Goal: Check status

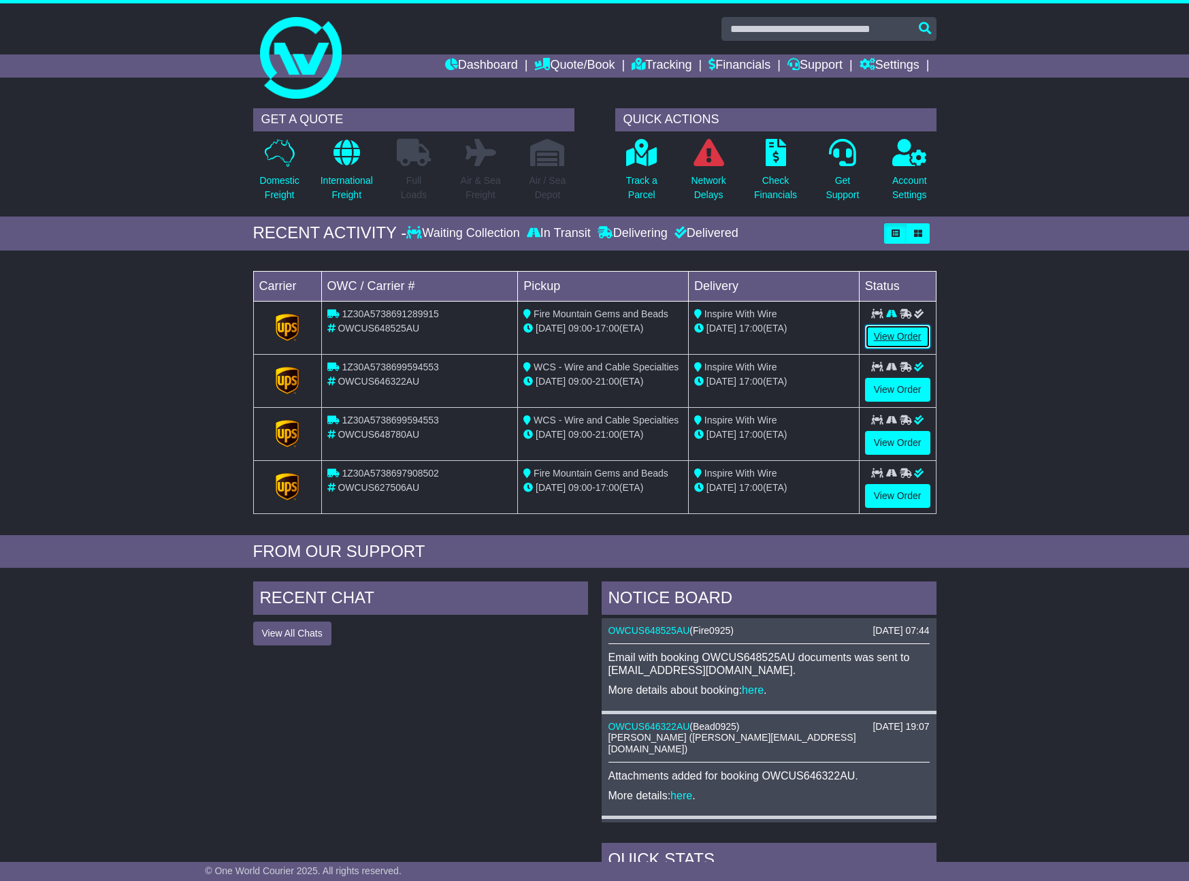
click at [888, 333] on link "View Order" at bounding box center [897, 337] width 65 height 24
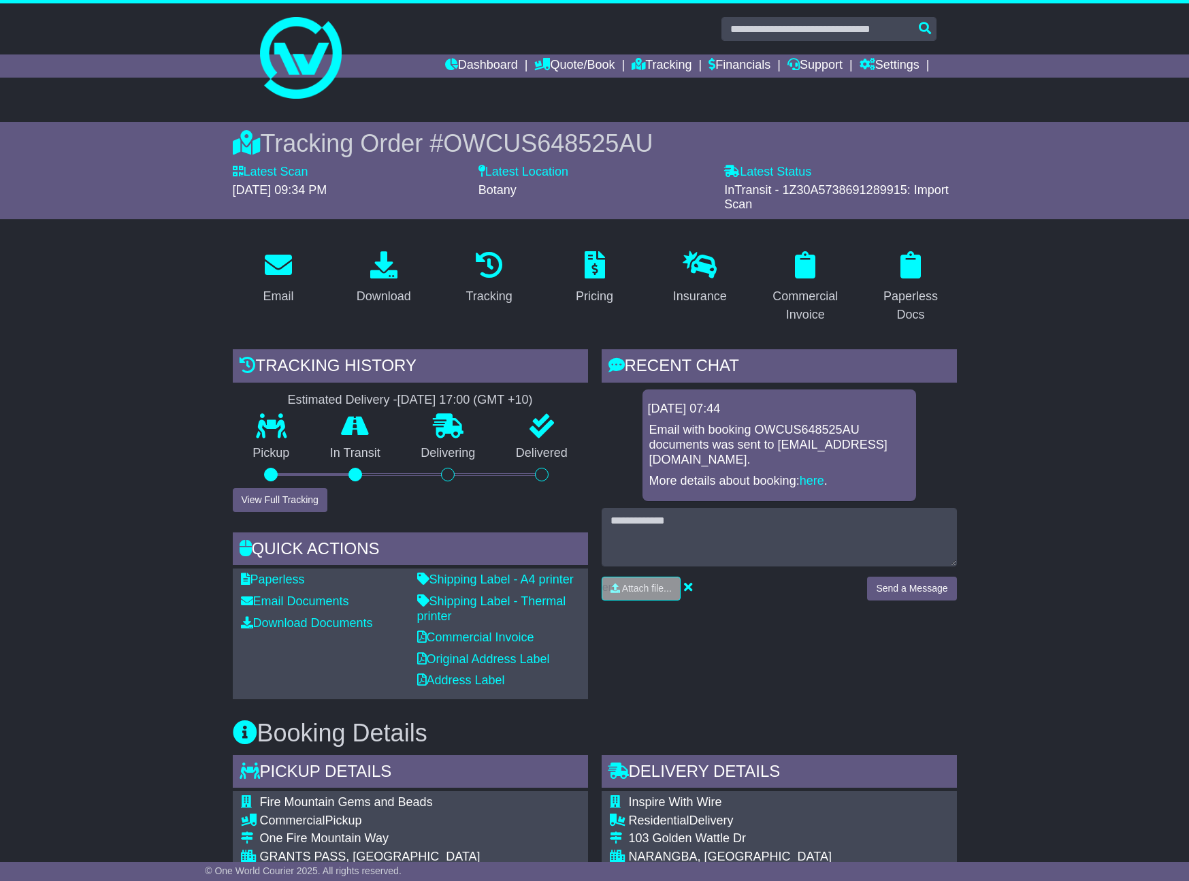
scroll to position [382, 0]
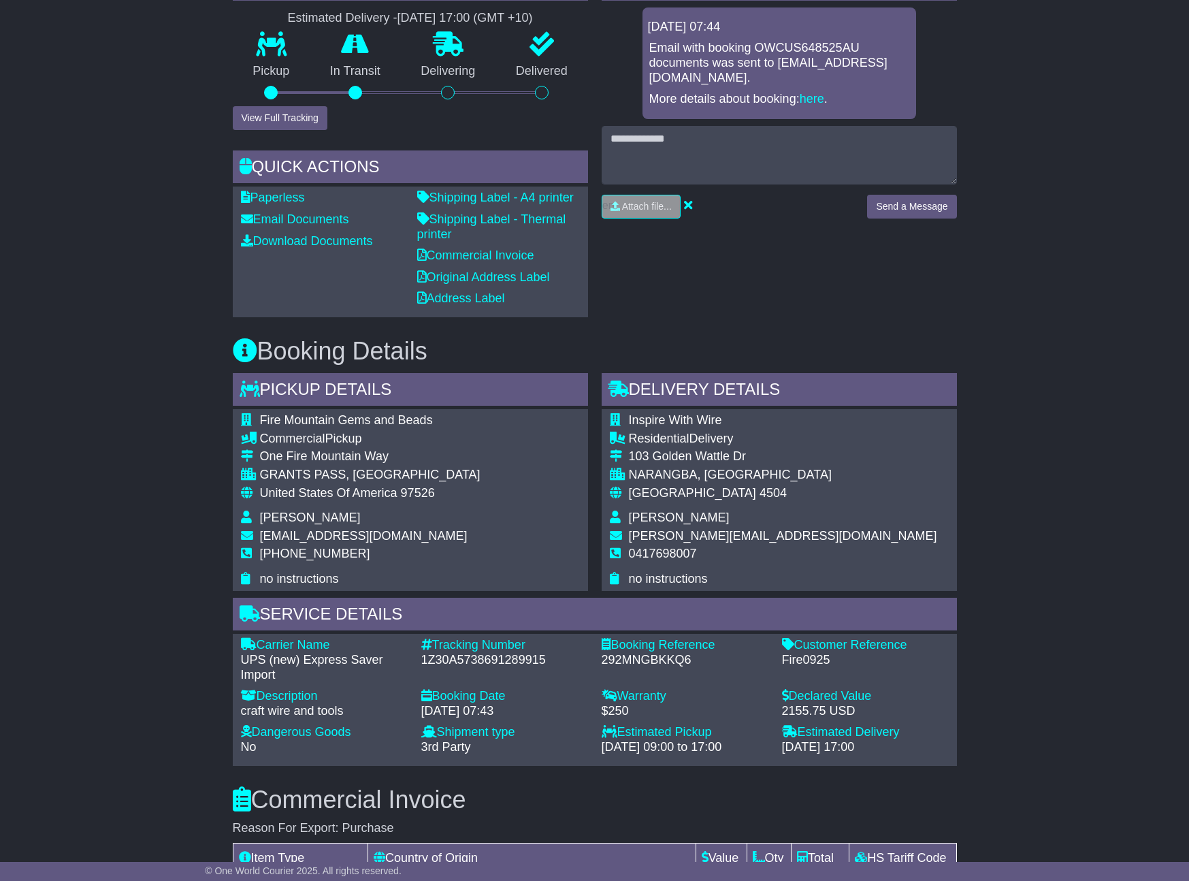
click at [512, 658] on div "1Z30A5738691289915" at bounding box center [504, 660] width 167 height 15
copy div "1Z30A5738691289915"
